Goal: Task Accomplishment & Management: Manage account settings

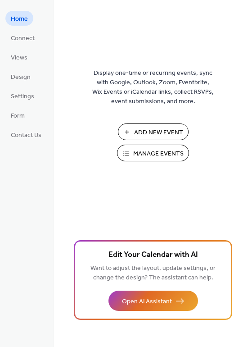
click at [151, 151] on span "Manage Events" at bounding box center [158, 153] width 50 height 9
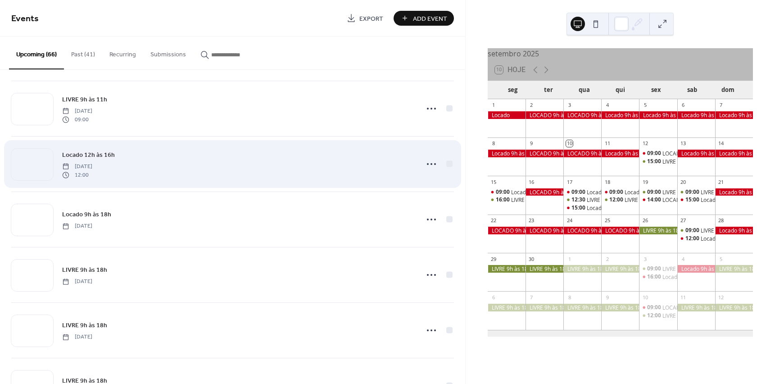
scroll to position [1330, 0]
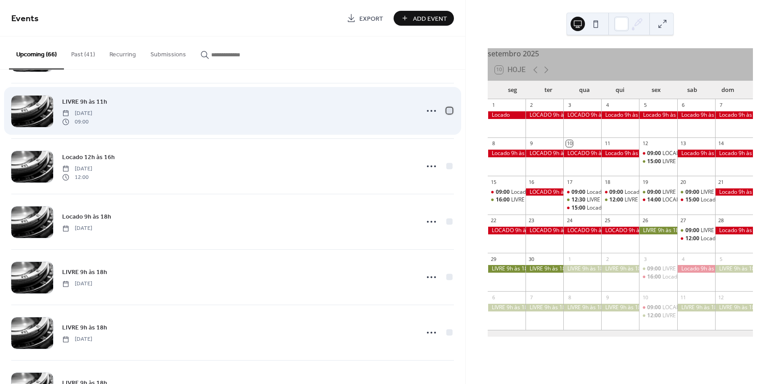
click at [446, 112] on div at bounding box center [449, 110] width 6 height 6
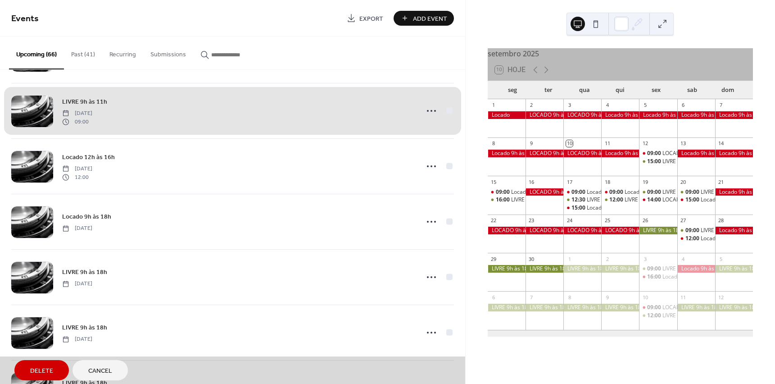
click at [34, 368] on span "Delete" at bounding box center [41, 370] width 23 height 9
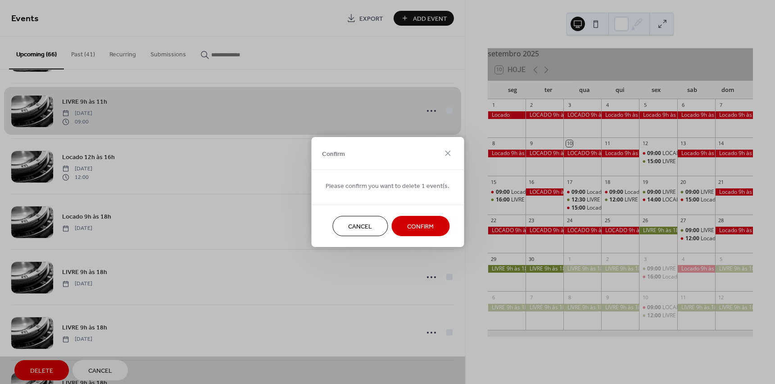
click at [415, 226] on span "Confirm" at bounding box center [420, 226] width 27 height 9
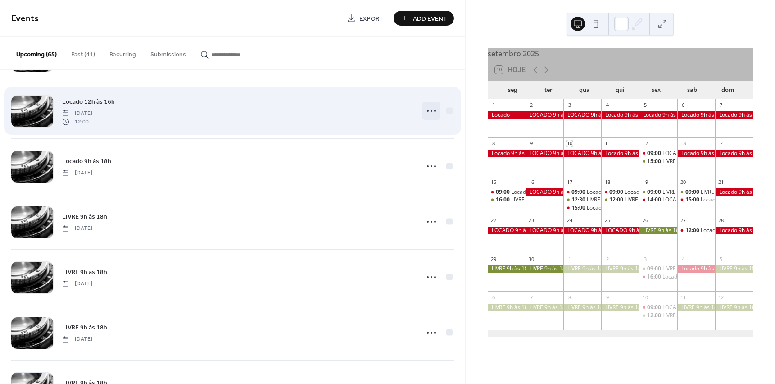
click at [427, 111] on icon at bounding box center [431, 111] width 14 height 14
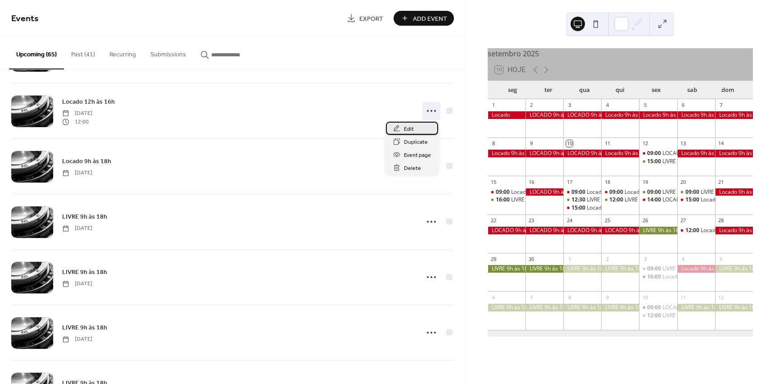
click at [413, 129] on span "Edit" at bounding box center [409, 128] width 10 height 9
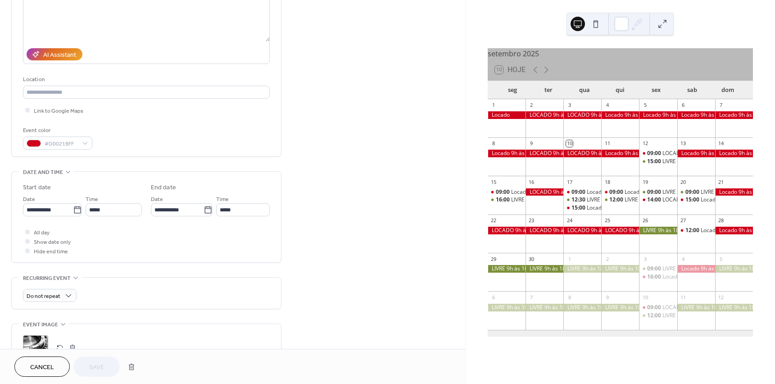
scroll to position [135, 0]
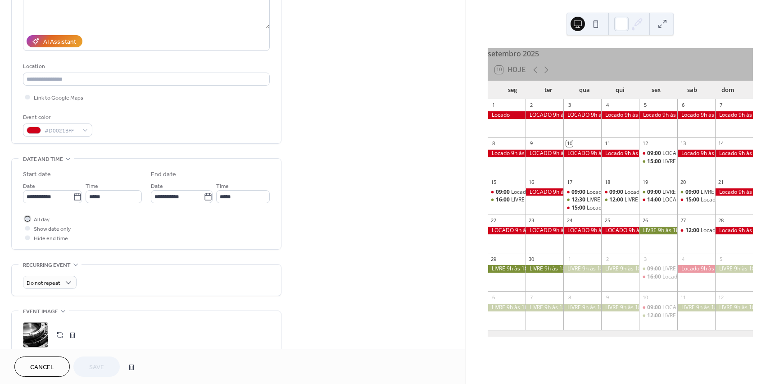
drag, startPoint x: 26, startPoint y: 217, endPoint x: 37, endPoint y: 219, distance: 11.8
click at [26, 217] on div at bounding box center [27, 218] width 5 height 5
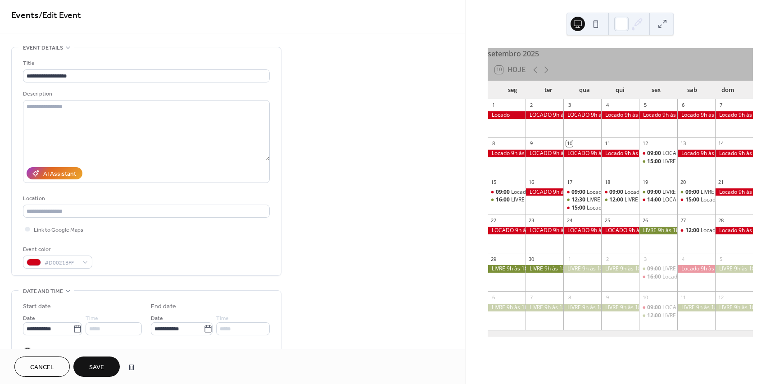
scroll to position [0, 0]
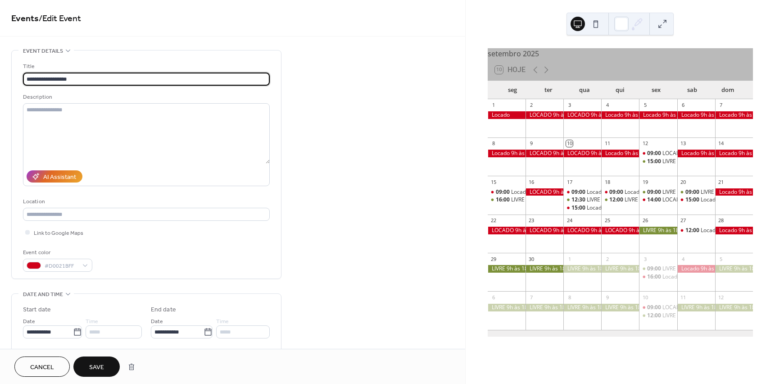
drag, startPoint x: 45, startPoint y: 78, endPoint x: 104, endPoint y: 79, distance: 58.1
click at [104, 79] on input "**********" at bounding box center [146, 79] width 247 height 13
type input "**********"
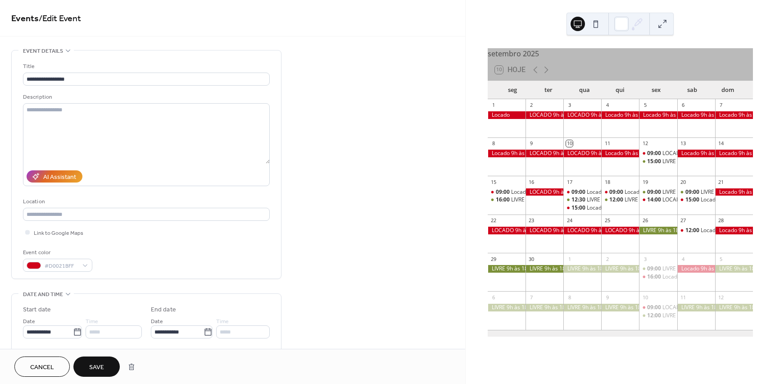
click at [97, 366] on span "Save" at bounding box center [96, 367] width 15 height 9
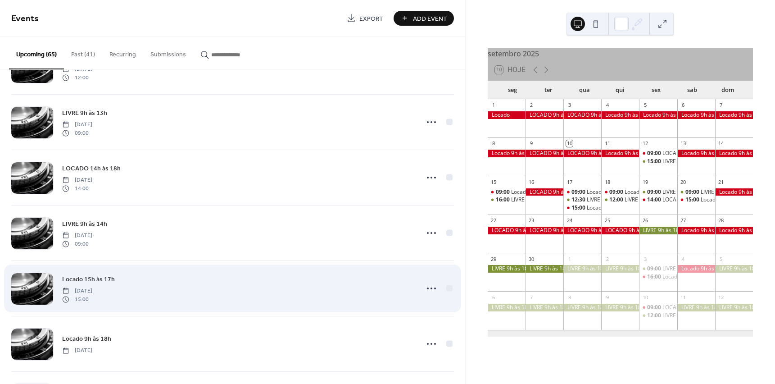
scroll to position [766, 0]
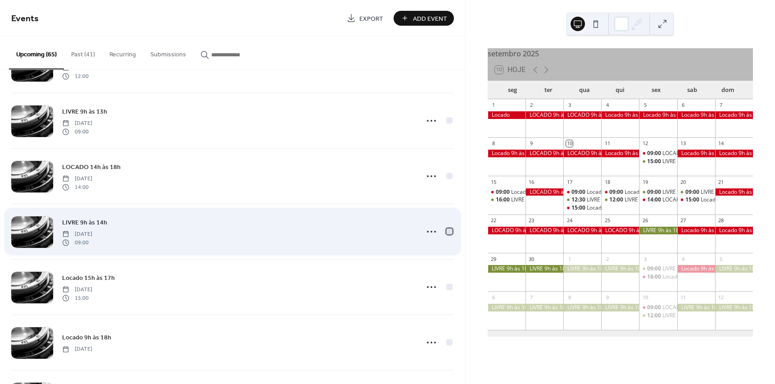
click at [447, 232] on div at bounding box center [449, 231] width 6 height 6
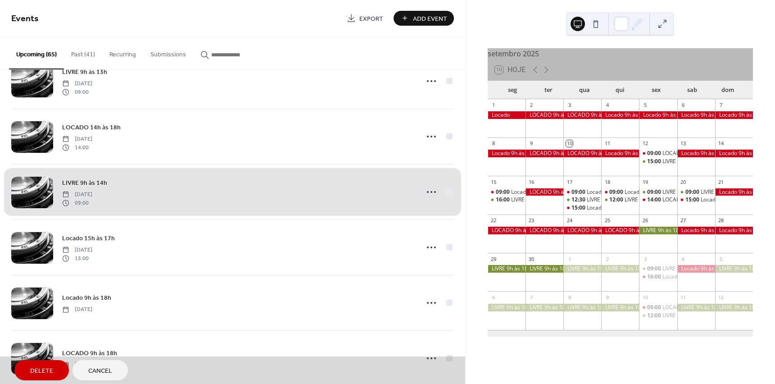
scroll to position [811, 0]
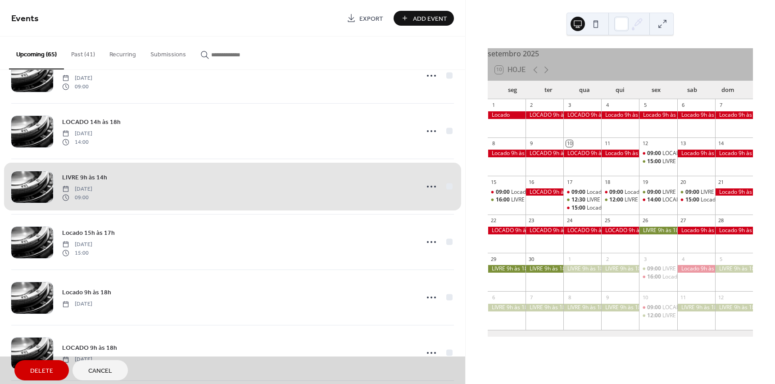
click at [35, 369] on span "Delete" at bounding box center [41, 370] width 23 height 9
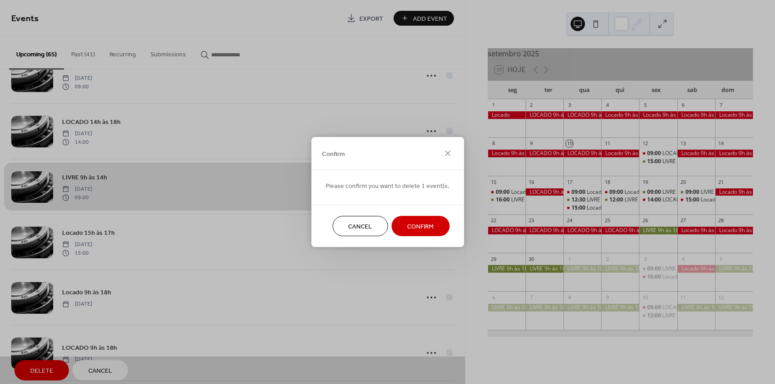
click at [416, 227] on span "Confirm" at bounding box center [420, 226] width 27 height 9
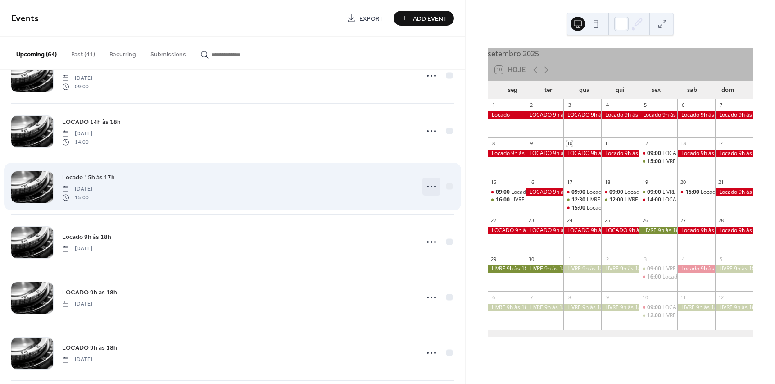
click at [430, 186] on icon at bounding box center [431, 186] width 14 height 14
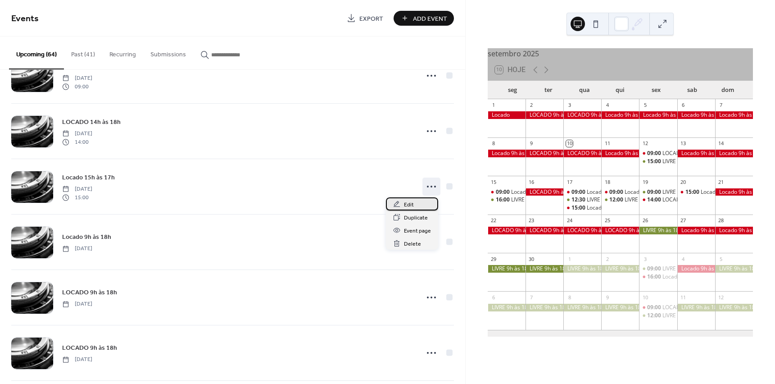
click at [410, 204] on span "Edit" at bounding box center [409, 204] width 10 height 9
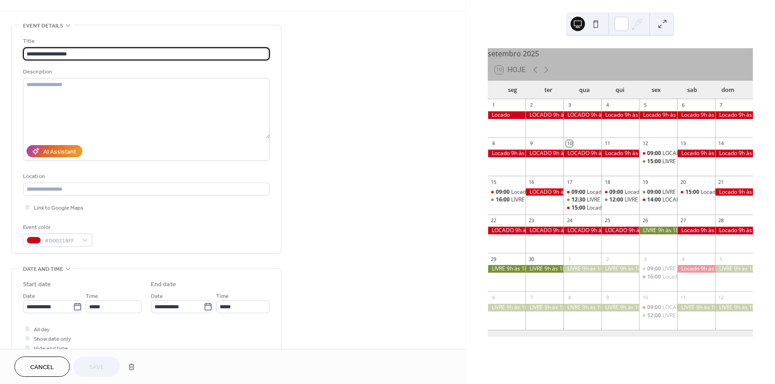
scroll to position [135, 0]
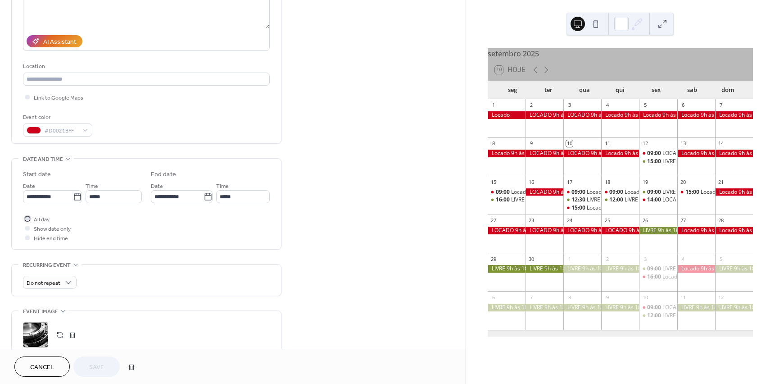
click at [27, 218] on div at bounding box center [27, 218] width 5 height 5
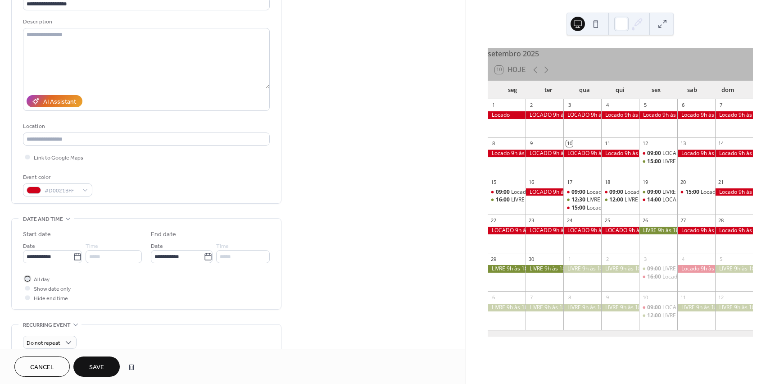
scroll to position [0, 0]
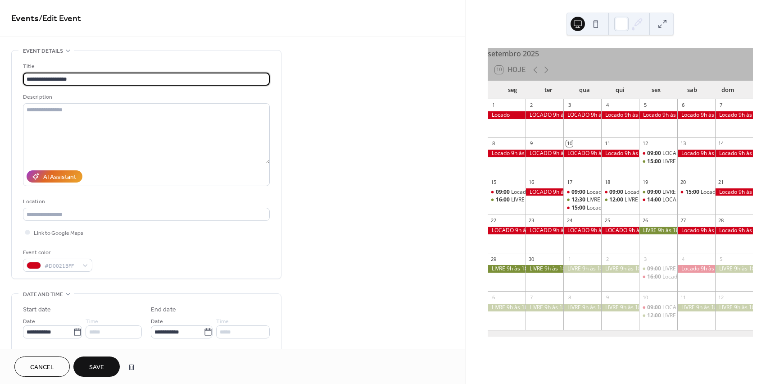
drag, startPoint x: 45, startPoint y: 81, endPoint x: 141, endPoint y: 81, distance: 95.9
click at [141, 81] on input "**********" at bounding box center [146, 79] width 247 height 13
type input "**********"
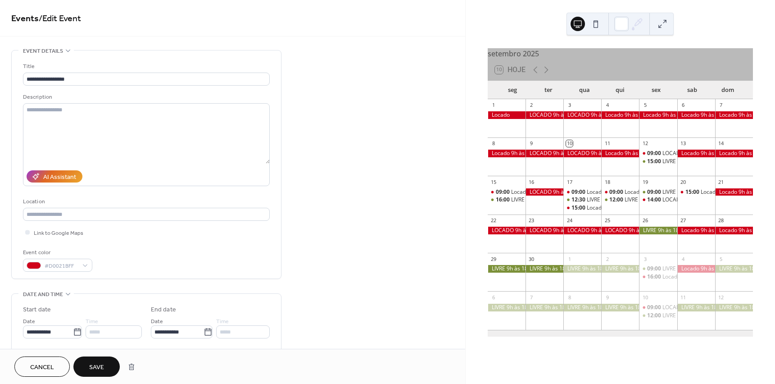
click at [97, 368] on span "Save" at bounding box center [96, 367] width 15 height 9
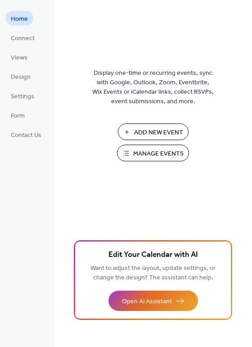
click at [143, 156] on span "Manage Events" at bounding box center [158, 153] width 50 height 9
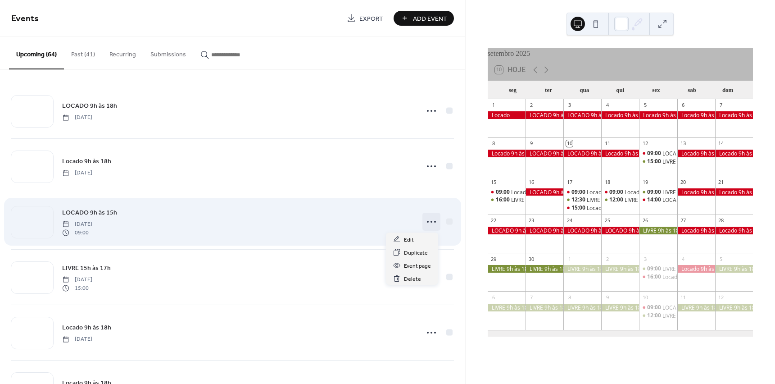
click at [431, 222] on icon at bounding box center [431, 221] width 14 height 14
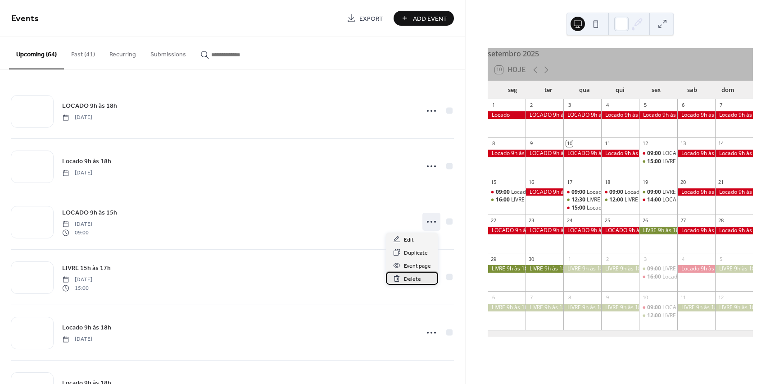
click at [409, 279] on span "Delete" at bounding box center [412, 278] width 17 height 9
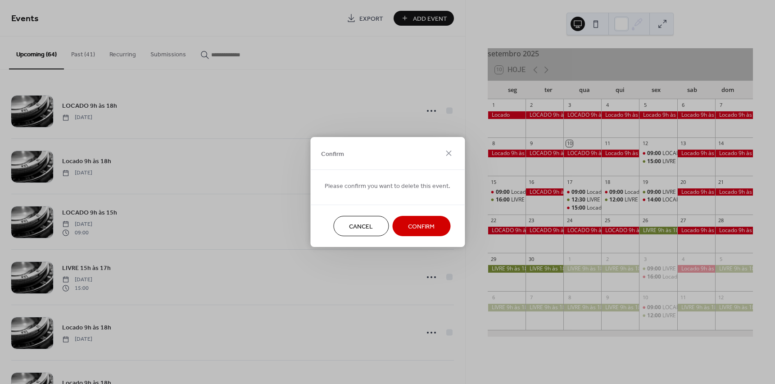
click at [415, 229] on span "Confirm" at bounding box center [421, 226] width 27 height 9
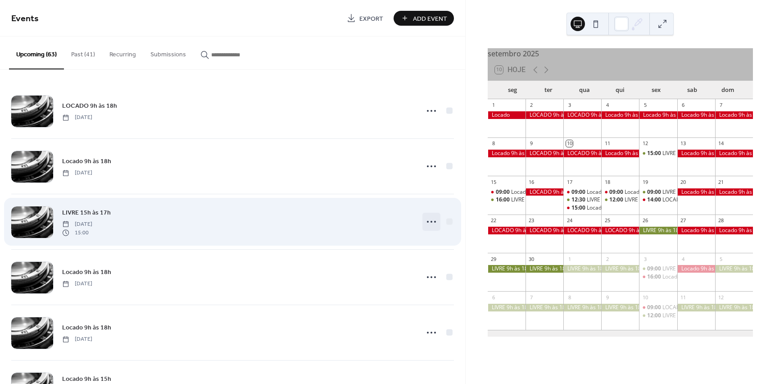
click at [426, 221] on icon at bounding box center [431, 221] width 14 height 14
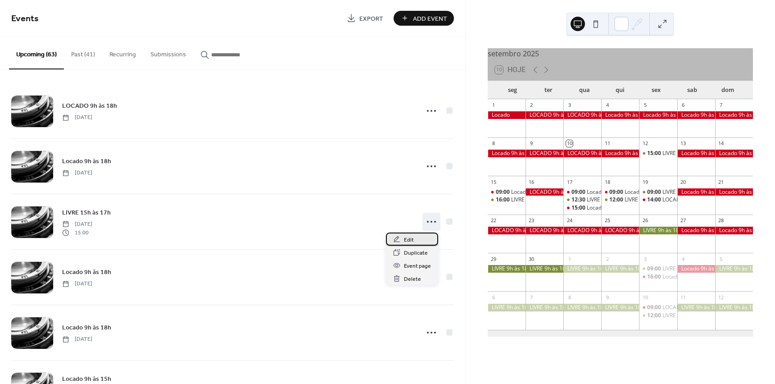
click at [409, 238] on span "Edit" at bounding box center [409, 239] width 10 height 9
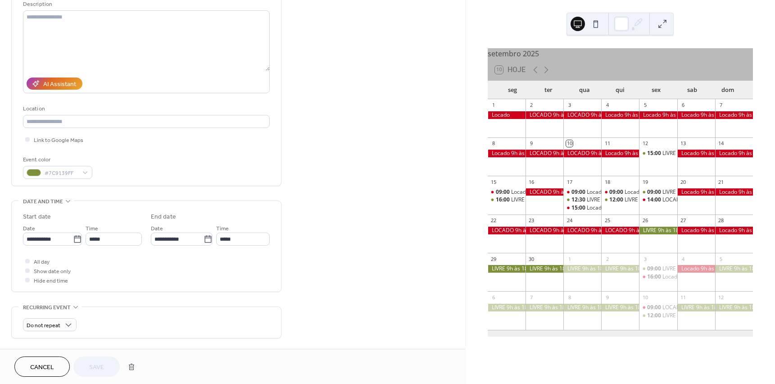
scroll to position [135, 0]
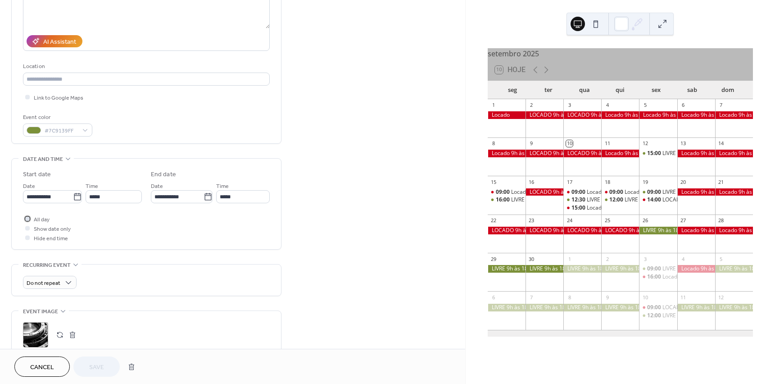
click at [27, 219] on div at bounding box center [27, 218] width 5 height 5
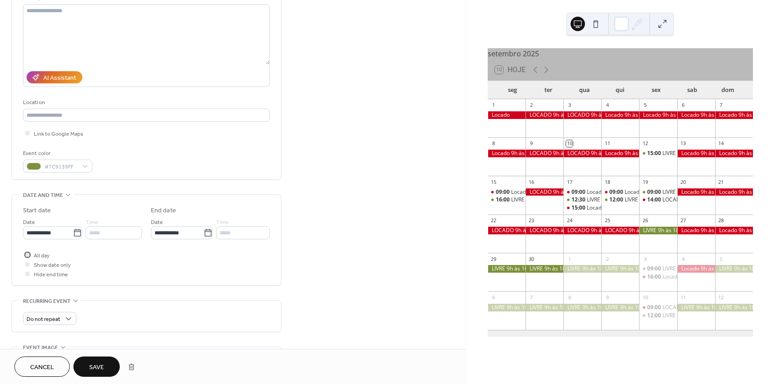
scroll to position [0, 0]
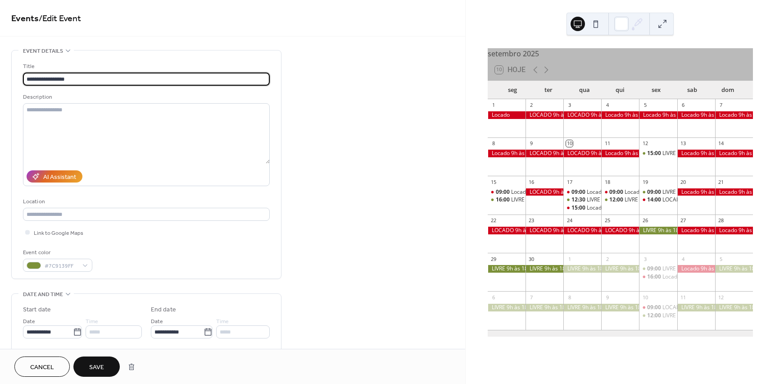
drag, startPoint x: 43, startPoint y: 78, endPoint x: 87, endPoint y: 78, distance: 44.1
click at [87, 78] on input "**********" at bounding box center [146, 79] width 247 height 13
type input "**********"
click at [104, 367] on span "Save" at bounding box center [96, 367] width 15 height 9
